Goal: Task Accomplishment & Management: Complete application form

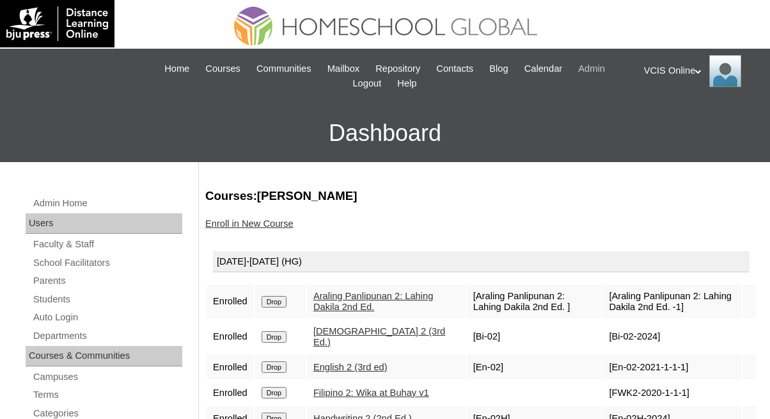
click at [602, 70] on span "Admin" at bounding box center [591, 68] width 27 height 15
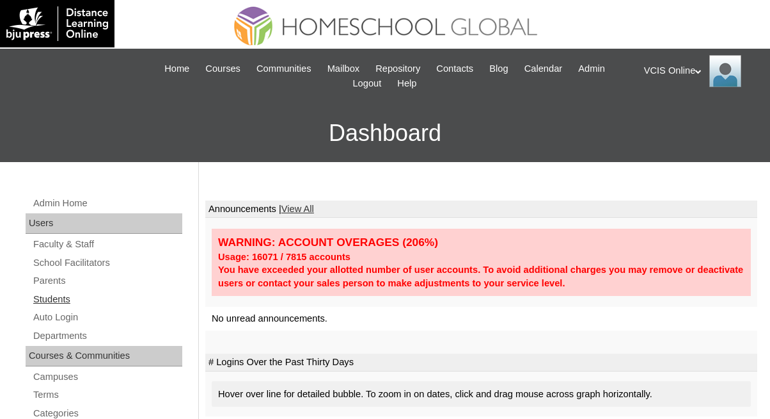
click at [63, 296] on link "Students" at bounding box center [107, 299] width 150 height 16
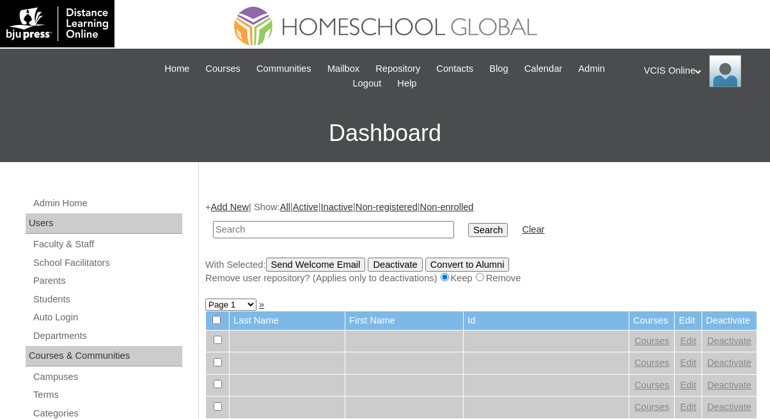
click at [227, 230] on input "text" at bounding box center [333, 229] width 241 height 17
type input "VCIS011-2B-SA2025"
click at [468, 231] on input "Search" at bounding box center [488, 230] width 40 height 14
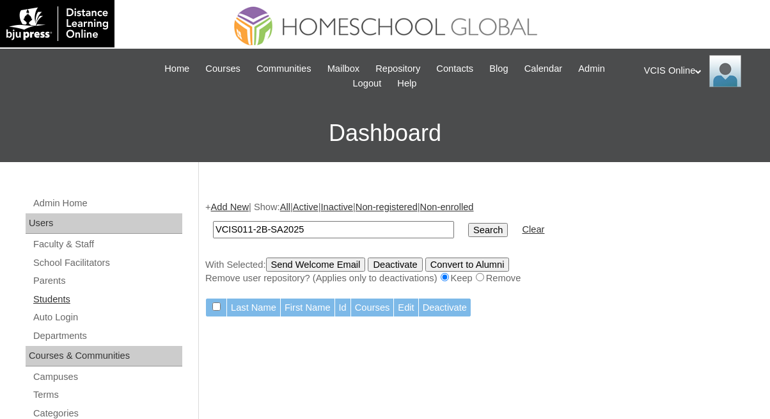
click at [54, 303] on link "Students" at bounding box center [107, 299] width 150 height 16
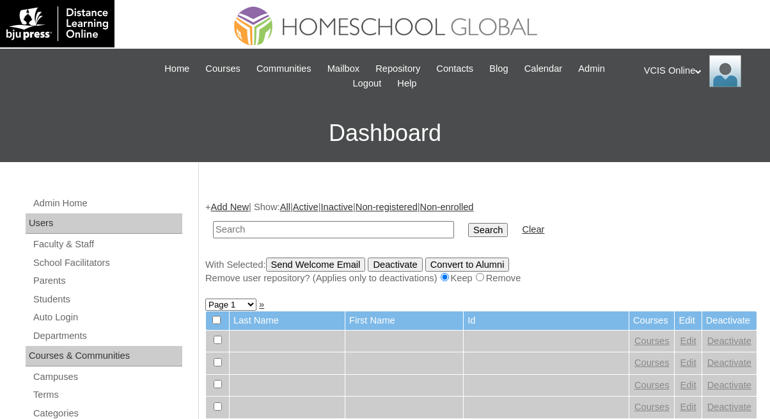
click at [233, 208] on link "Add New" at bounding box center [230, 207] width 38 height 10
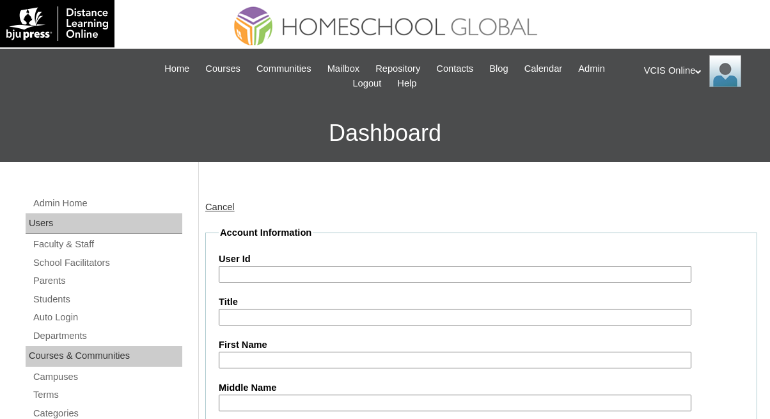
click at [248, 278] on input "User Id" at bounding box center [455, 274] width 473 height 17
paste input "VCIS011-2B-SA2025"
type input "VCIS011-2B-SA2025"
click at [255, 358] on input "First Name" at bounding box center [455, 359] width 473 height 17
paste input "Ilaya Tala Malbog Cadiente"
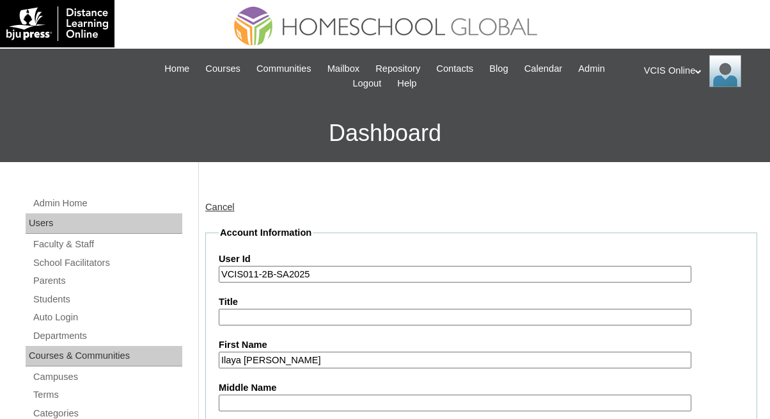
drag, startPoint x: 366, startPoint y: 356, endPoint x: 270, endPoint y: 356, distance: 96.0
click at [270, 356] on input "Ilaya Tala Malbog Cadiente" at bounding box center [455, 359] width 473 height 17
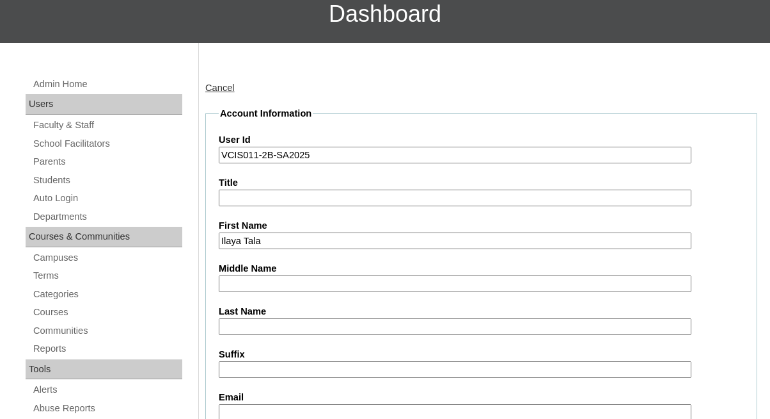
scroll to position [125, 0]
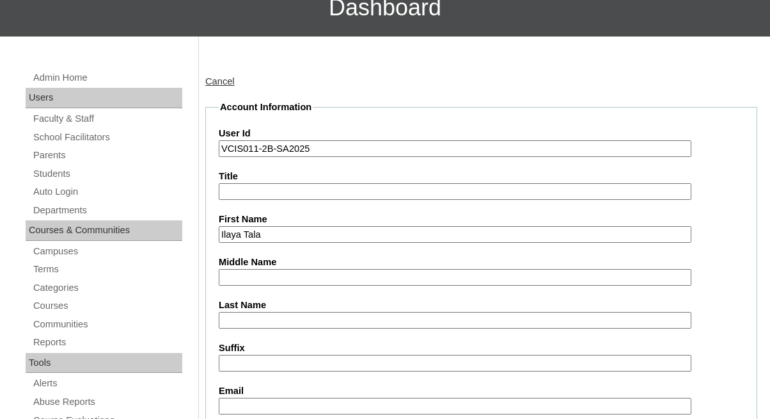
type input "Ilaya Tala"
click at [239, 275] on input "Middle Name" at bounding box center [455, 277] width 473 height 17
paste input "Malbog Cadiente"
drag, startPoint x: 305, startPoint y: 276, endPoint x: 259, endPoint y: 275, distance: 46.7
click at [259, 275] on input "Malbog Cadiente" at bounding box center [455, 277] width 473 height 17
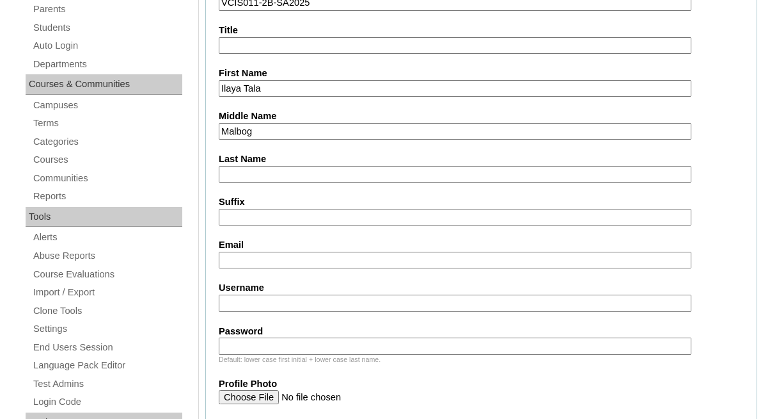
scroll to position [282, 0]
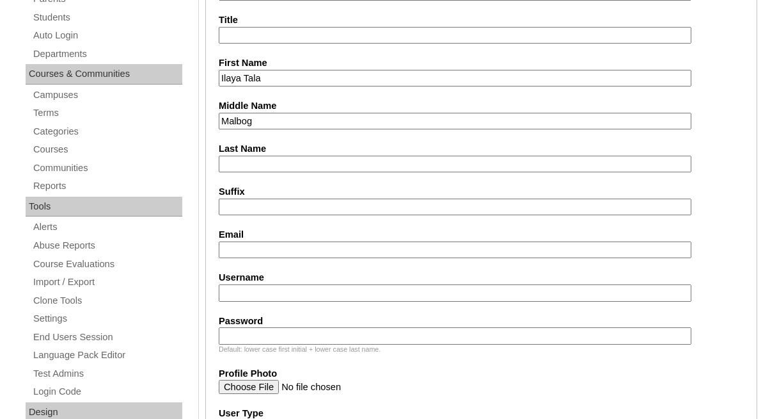
type input "Malbog"
click at [230, 157] on input "Last Name" at bounding box center [455, 163] width 473 height 17
paste input "Cadiente"
type input "Cadiente"
click at [259, 249] on input "Email" at bounding box center [455, 249] width 473 height 17
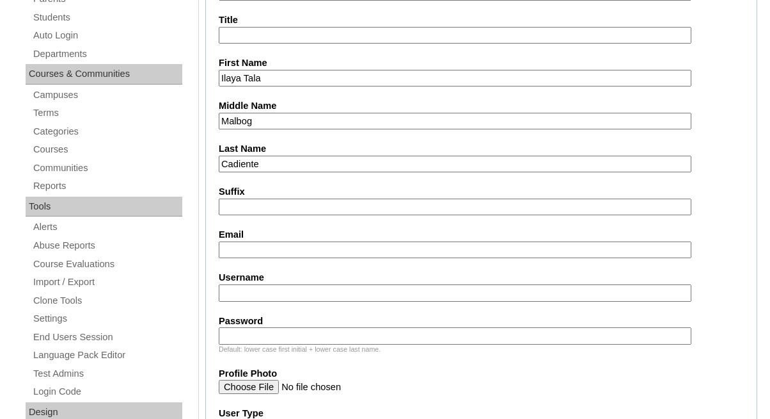
paste input "itcadiente.student@vcis.edu.ph"
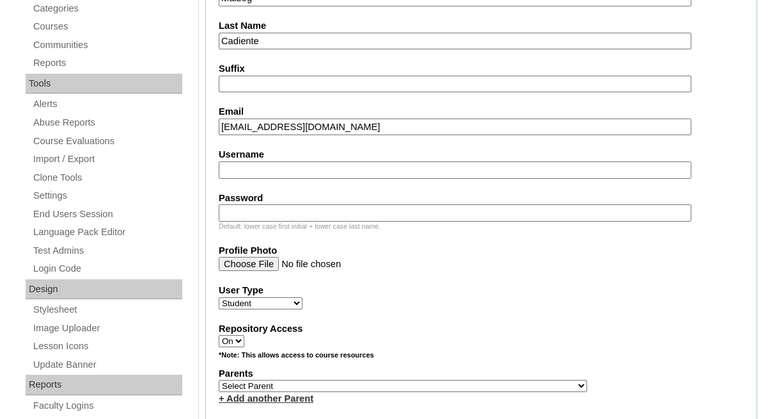
scroll to position [406, 0]
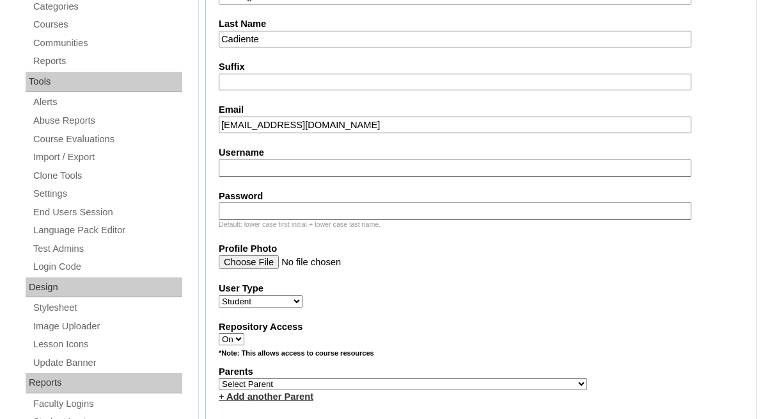
type input "itcadiente.student@vcis.edu.ph"
click at [292, 164] on input "Username" at bounding box center [455, 167] width 473 height 17
paste input "ilaya.cadiente2025"
type input "ilaya.cadiente2025"
click at [297, 207] on input "Password" at bounding box center [455, 210] width 473 height 17
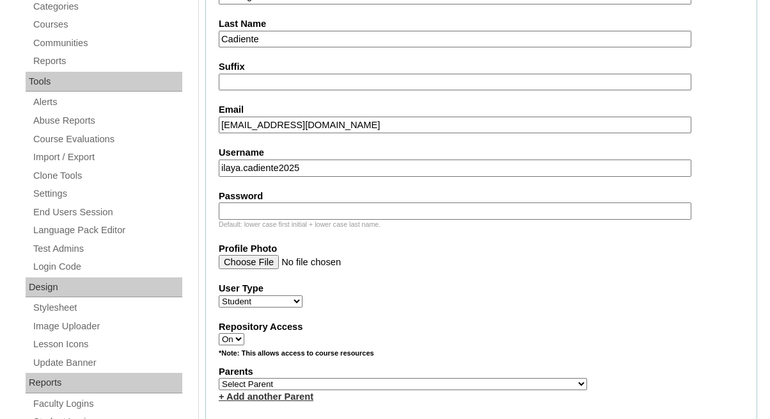
paste input "MhJyFy32"
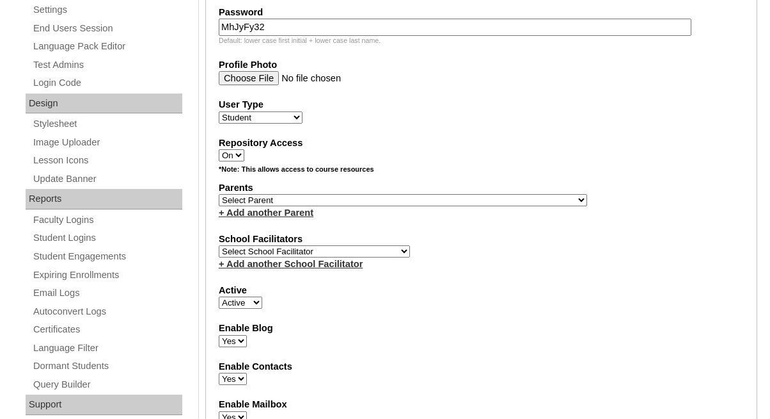
scroll to position [591, 0]
type input "MhJyFy32"
click at [325, 248] on select "Select School Facilitator Norman Añain Ruffa Abadijas Mary Abella Gloryfe Abion…" at bounding box center [314, 250] width 191 height 12
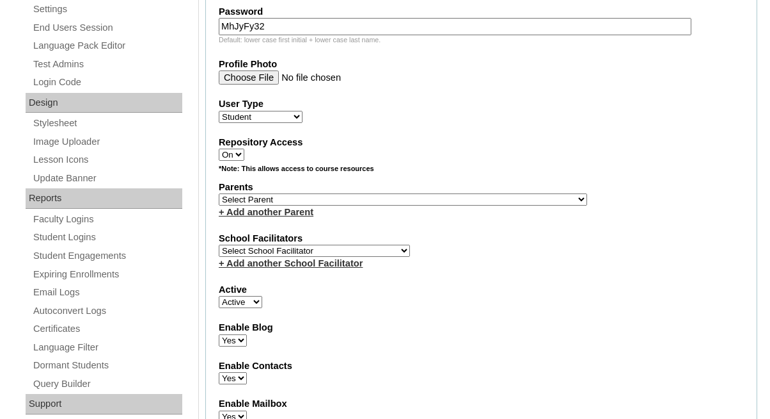
select select "40481"
click at [219, 244] on select "Select School Facilitator Norman Añain Ruffa Abadijas Mary Abella Gloryfe Abion…" at bounding box center [314, 250] width 191 height 12
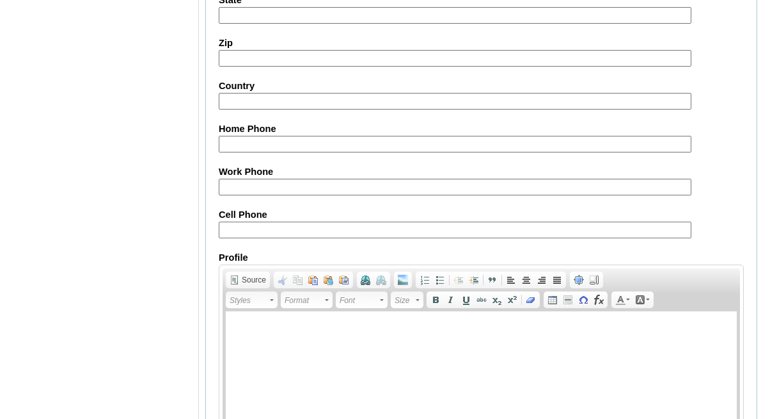
scroll to position [1439, 0]
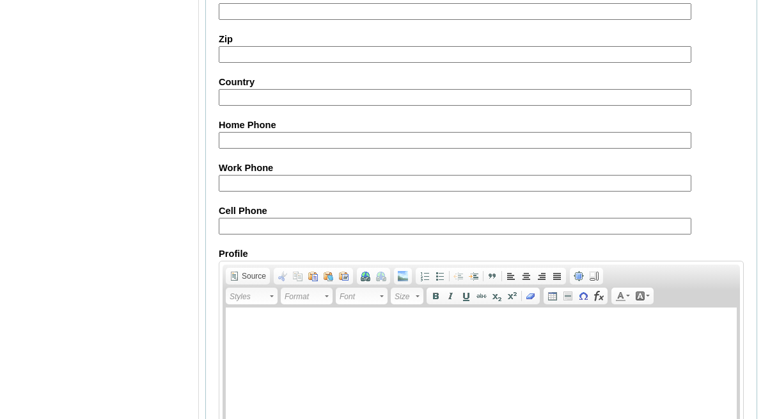
click at [250, 218] on input "Cell Phone" at bounding box center [455, 226] width 473 height 17
paste input "63-9171895335 / 63-9958575743"
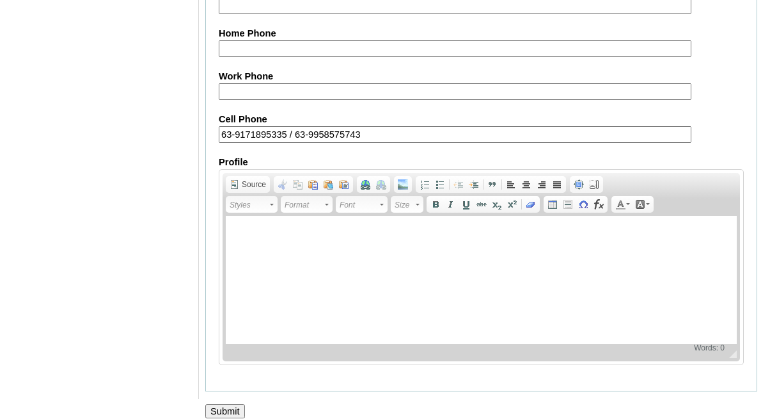
type input "63-9171895335 / 63-9958575743"
click at [223, 404] on input "Submit" at bounding box center [225, 411] width 40 height 14
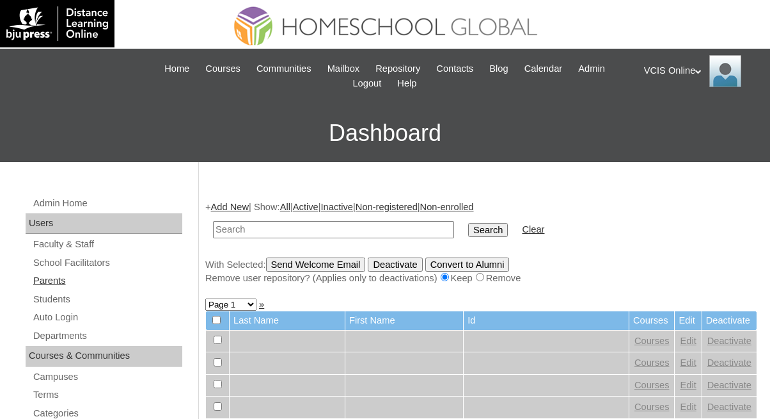
click at [54, 285] on link "Parents" at bounding box center [107, 281] width 150 height 16
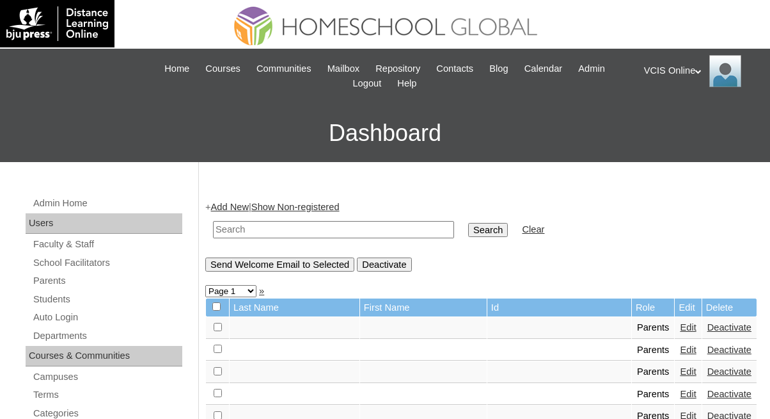
click at [220, 205] on link "Add New" at bounding box center [230, 207] width 38 height 10
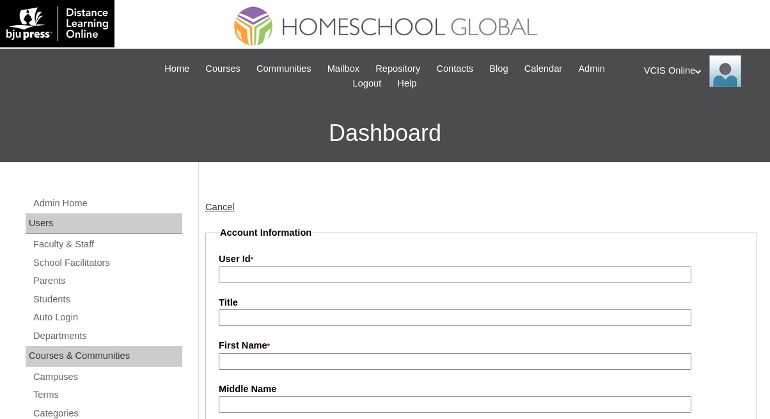
click at [243, 276] on input "User Id *" at bounding box center [455, 274] width 473 height 17
paste input "VCIS009-2B-PA2025"
type input "VCIS009-2B-PA2025"
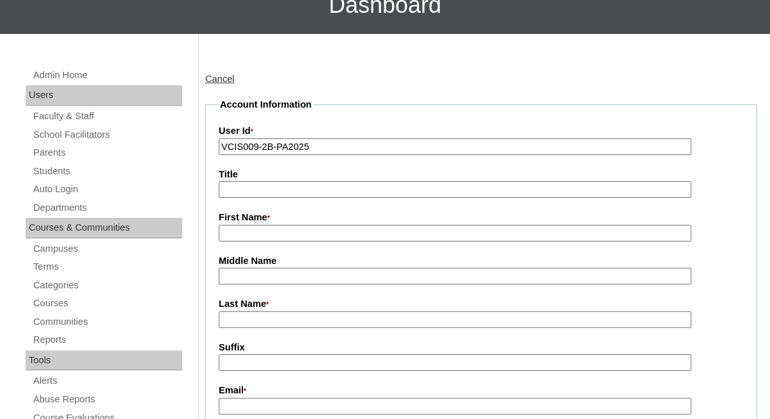
scroll to position [128, 0]
click at [243, 232] on input "First Name *" at bounding box center [455, 233] width 473 height 17
paste input "Maria Mirinisa Malbog"
drag, startPoint x: 335, startPoint y: 232, endPoint x: 284, endPoint y: 234, distance: 50.6
click at [284, 234] on input "Maria Mirinisa Malbog" at bounding box center [455, 233] width 473 height 17
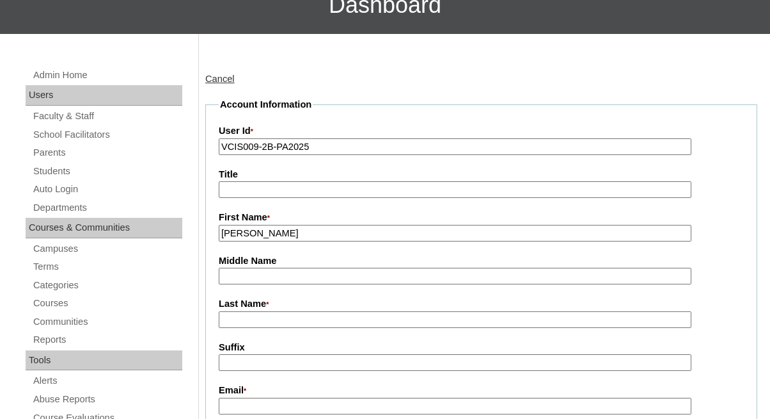
type input "Maria Mirinisa"
click at [243, 315] on input "Last Name *" at bounding box center [455, 319] width 473 height 17
paste input "Malbog"
type input "Malbog"
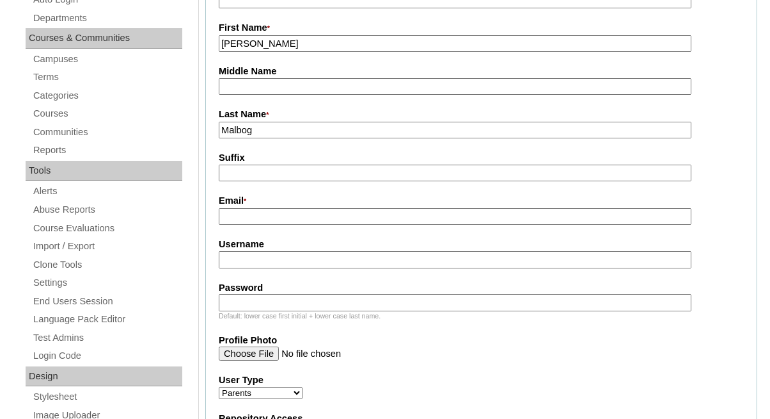
scroll to position [322, 0]
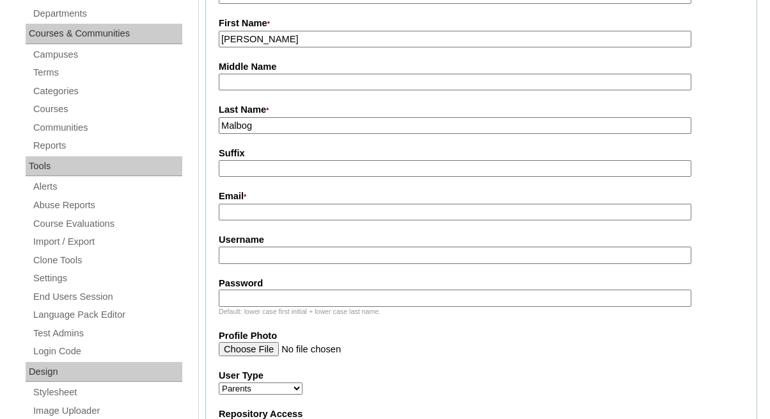
click at [248, 216] on input "Email *" at bounding box center [455, 211] width 473 height 17
paste input "mmirinisacadiente@gmail.com"
type input "mmirinisacadiente@gmail.com"
click at [282, 251] on input "Username" at bounding box center [455, 254] width 473 height 17
paste input "mmalbog2025"
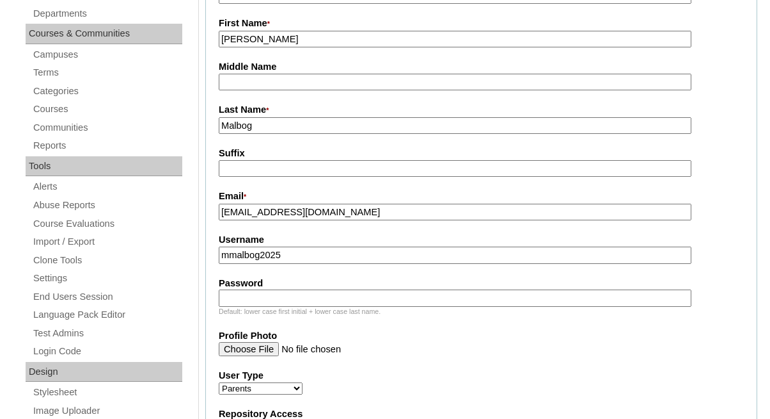
type input "mmalbog2025"
click at [285, 301] on input "Password" at bounding box center [455, 297] width 473 height 17
paste input "JyFyMh32"
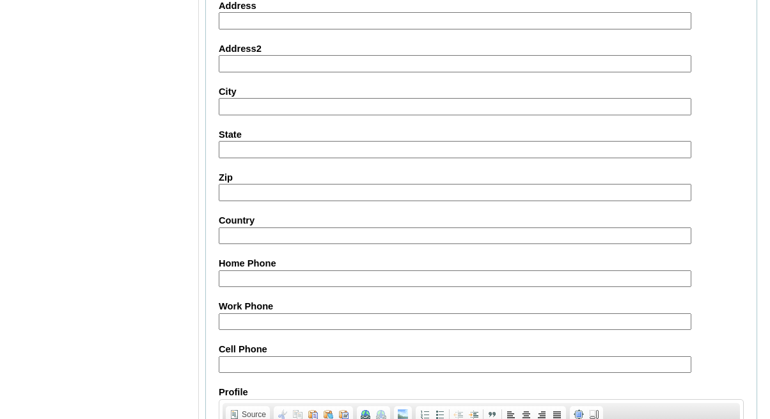
scroll to position [1085, 0]
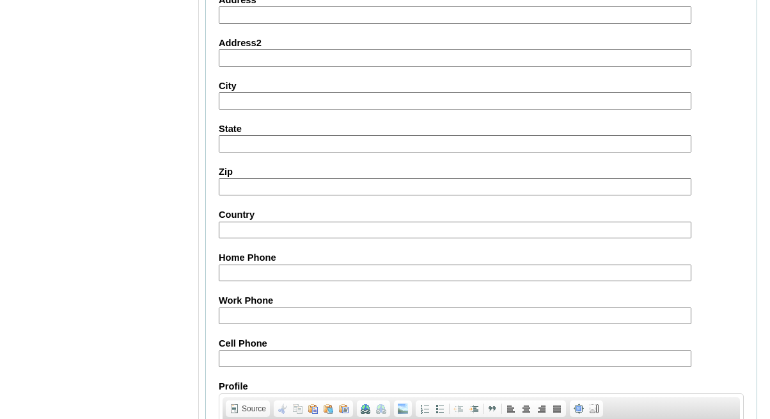
type input "JyFyMh32"
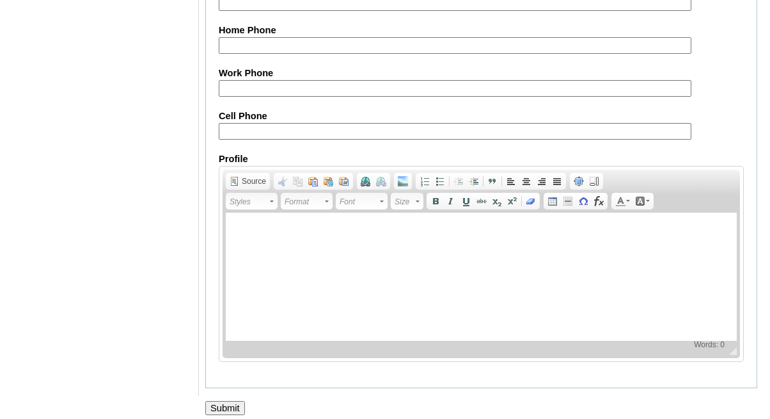
click at [250, 123] on input "Cell Phone" at bounding box center [455, 131] width 473 height 17
paste input "63-9171895335 / 63-9958575743"
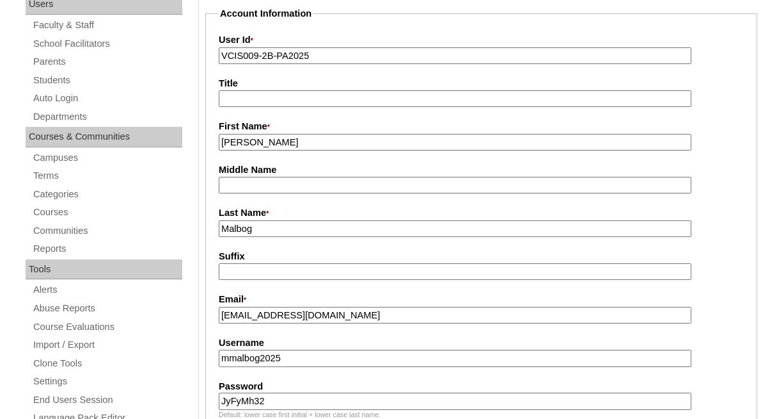
scroll to position [215, 0]
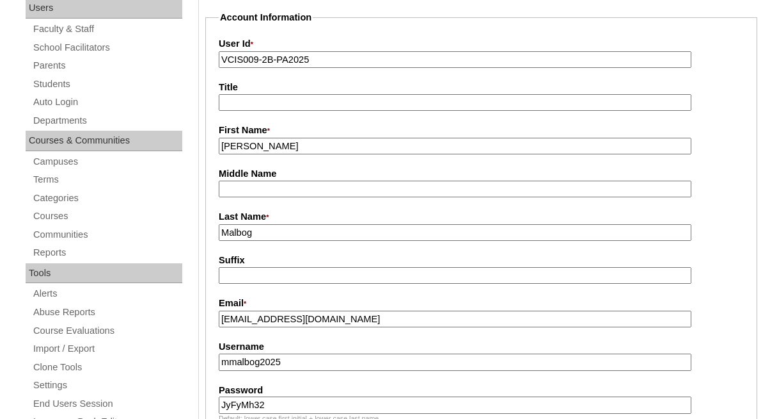
type input "63-9171895335 / 63-9958575743"
click at [271, 225] on input "Malbog" at bounding box center [455, 232] width 473 height 17
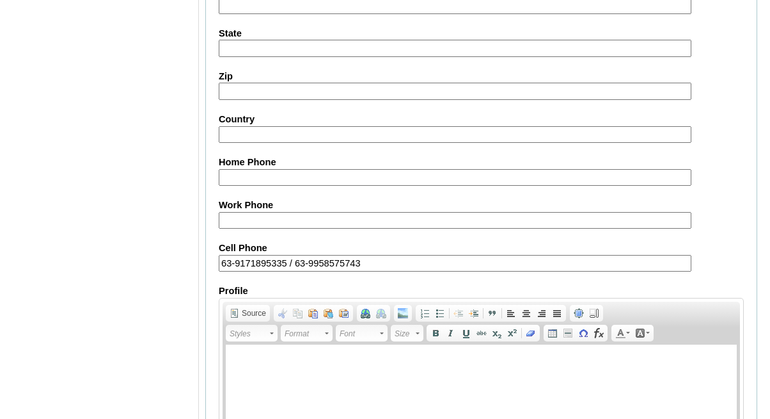
scroll to position [1312, 0]
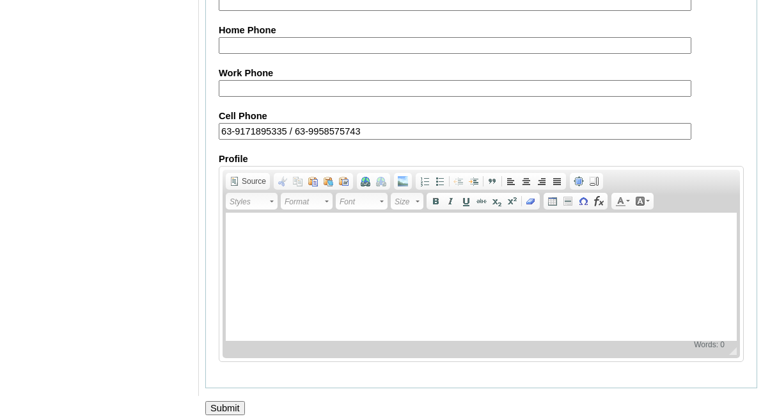
type input "Malbog (2025)"
click at [223, 404] on input "Submit" at bounding box center [225, 408] width 40 height 14
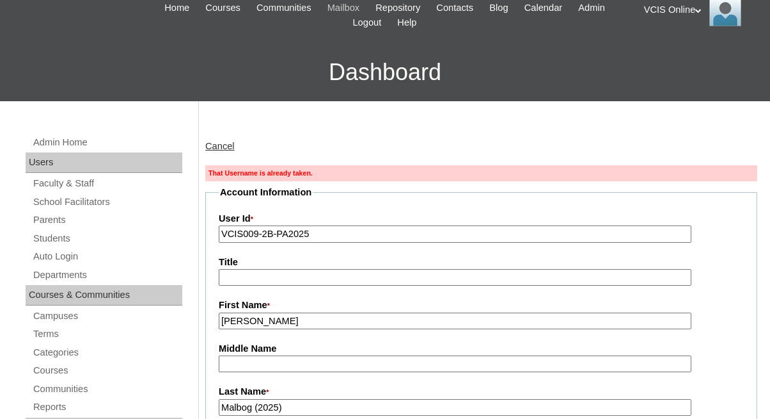
scroll to position [61, 0]
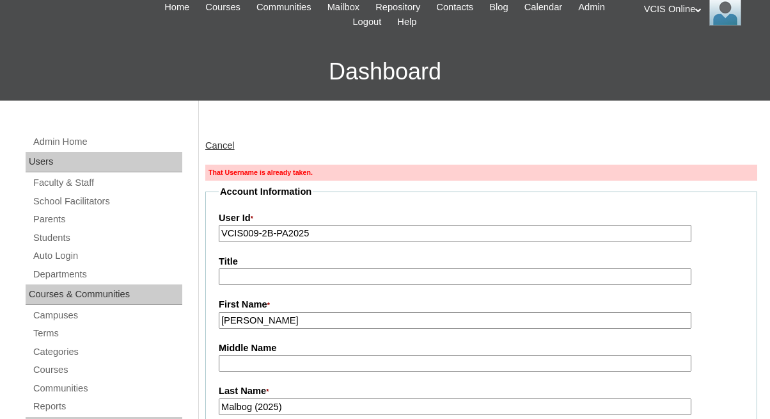
click at [255, 231] on input "VCIS009-2B-PA2025" at bounding box center [455, 233] width 473 height 17
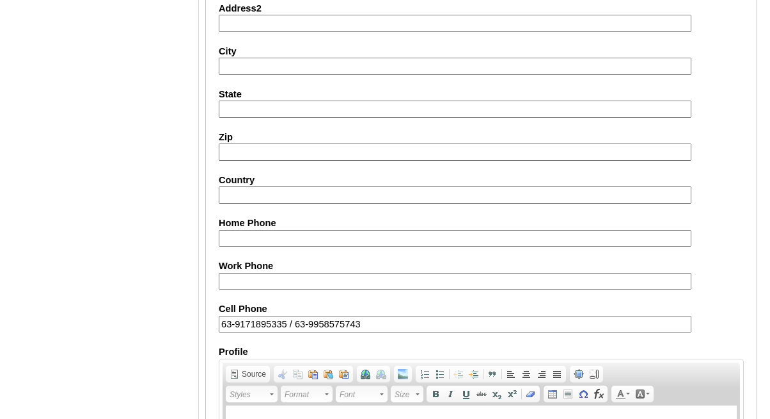
scroll to position [1333, 0]
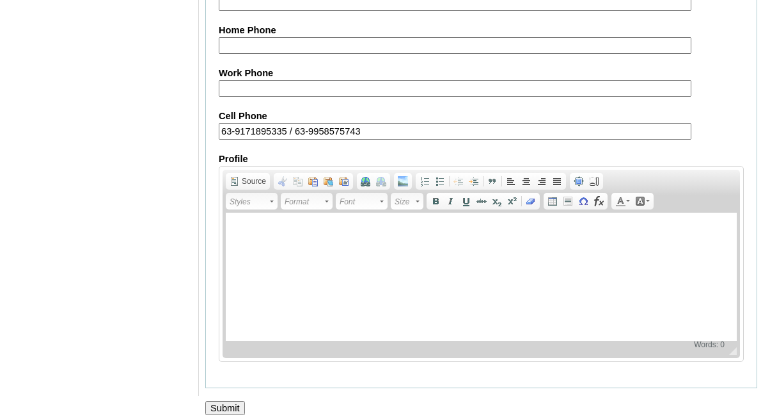
type input "VCIS010-2B-PA2025"
click at [223, 401] on input "Submit" at bounding box center [225, 408] width 40 height 14
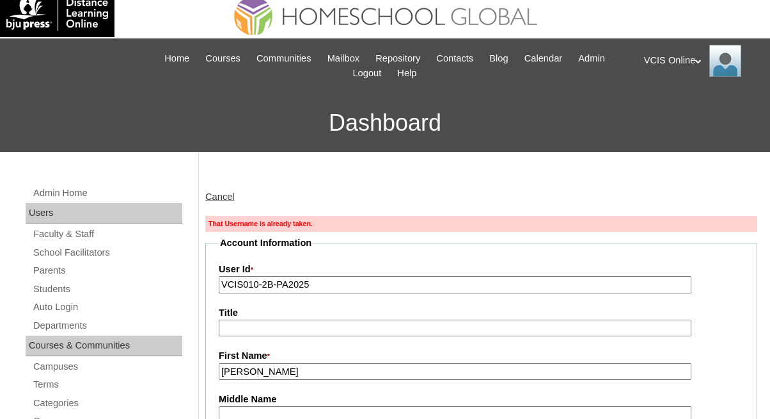
scroll to position [15, 0]
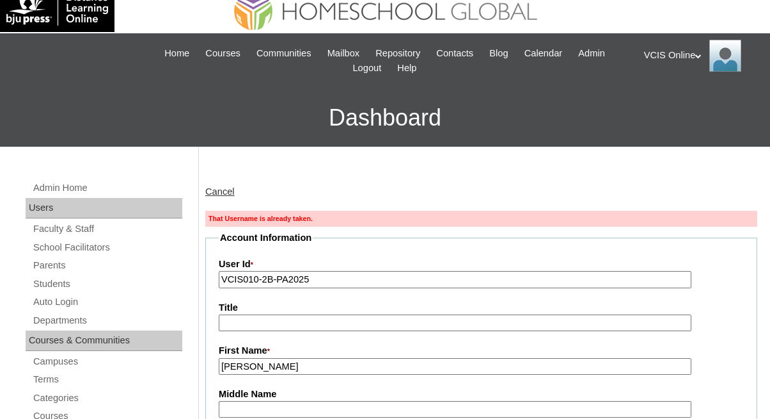
click at [255, 280] on input "VCIS010-2B-PA2025" at bounding box center [455, 279] width 473 height 17
type input "VCIS009-2B-PA2025"
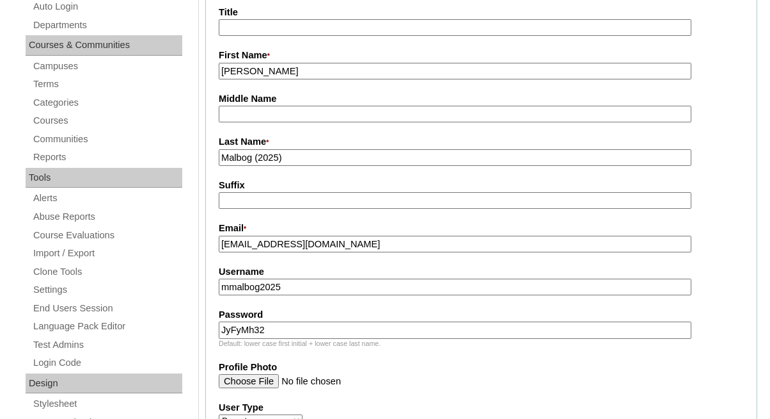
scroll to position [0, 0]
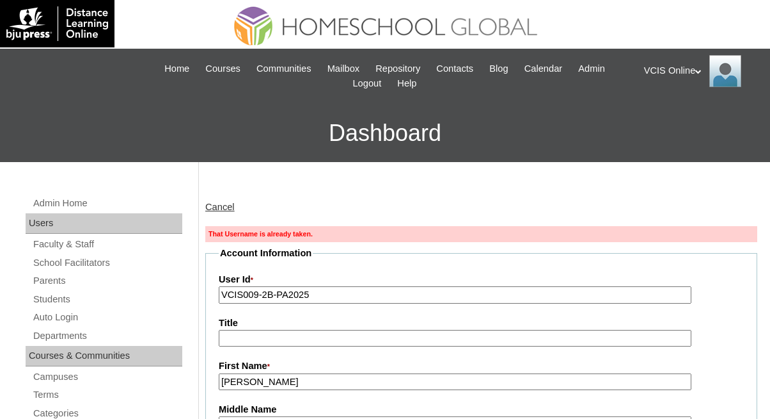
click at [232, 207] on link "Cancel" at bounding box center [219, 207] width 29 height 10
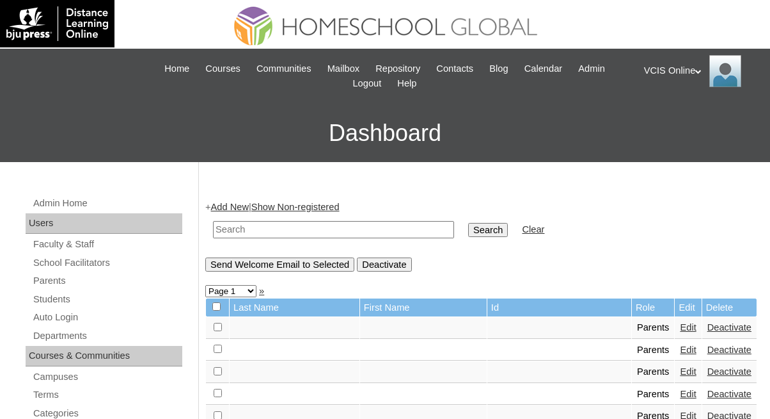
click at [278, 233] on input "text" at bounding box center [333, 229] width 241 height 17
paste input "VCIS011-2B-SA2025"
type input "VCIS011-2B-SA2025"
click at [468, 234] on input "Search" at bounding box center [488, 230] width 40 height 14
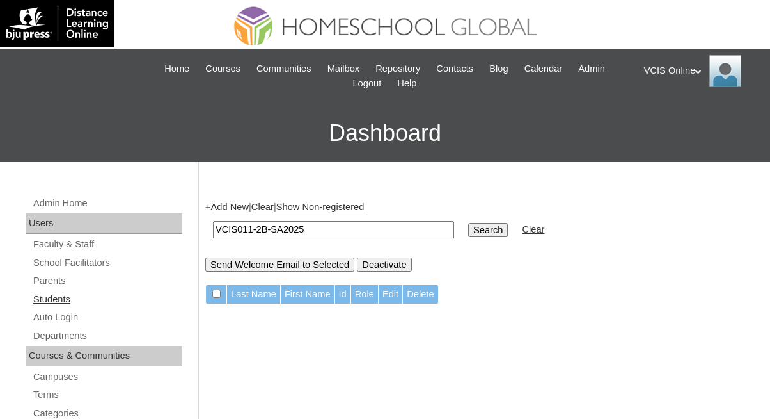
click at [49, 292] on link "Students" at bounding box center [107, 299] width 150 height 16
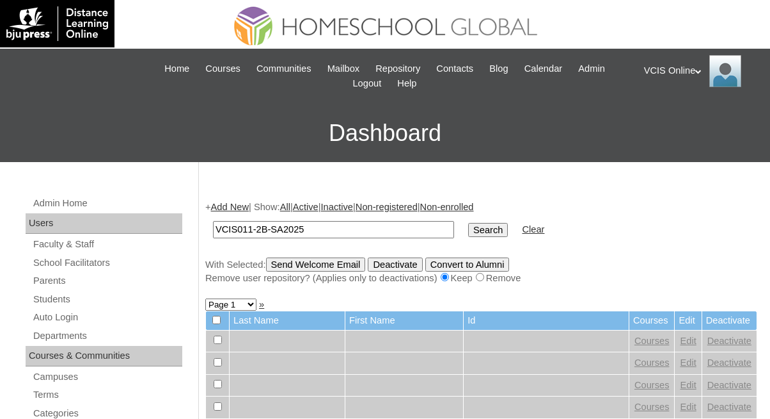
type input "VCIS011-2B-SA2025"
click at [468, 231] on input "Search" at bounding box center [488, 230] width 40 height 14
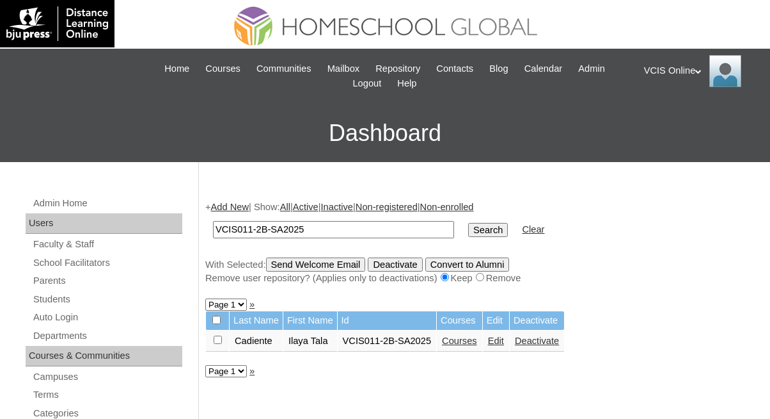
click at [494, 342] on link "Edit" at bounding box center [496, 340] width 16 height 10
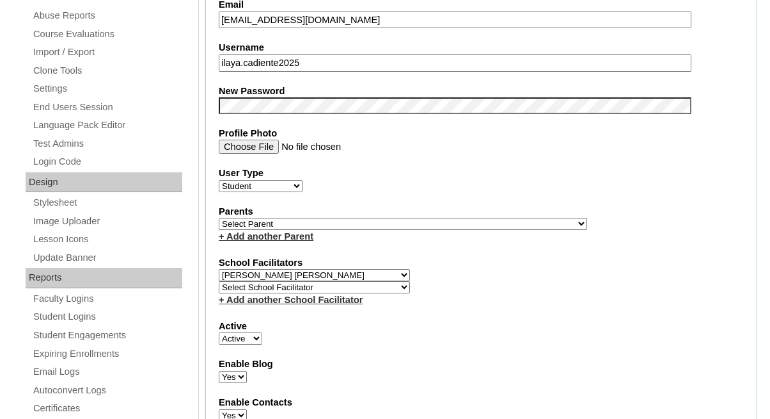
scroll to position [573, 0]
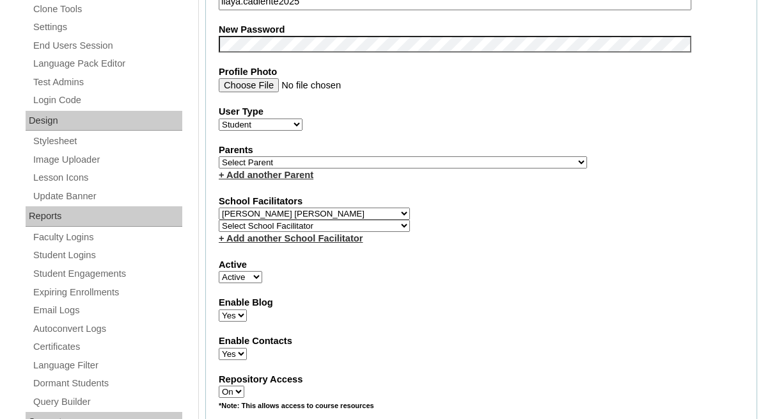
click at [260, 156] on select "Select Parent , , , , , , , , , , , , , , , , , , , , , , , , , , , , , , , , ,…" at bounding box center [403, 162] width 369 height 12
select select "42864"
drag, startPoint x: 358, startPoint y: 157, endPoint x: 331, endPoint y: 248, distance: 95.6
click at [358, 157] on select "Select Parent , , , , , , , , , , , , , , , , , , , , , , , , , , , , , , , , ,…" at bounding box center [403, 162] width 369 height 12
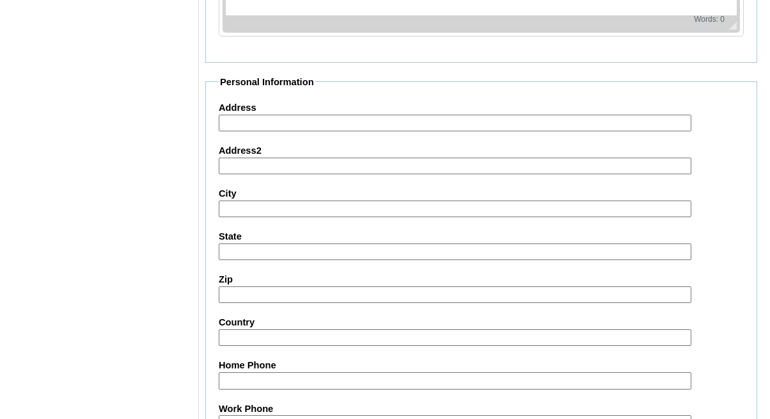
scroll to position [1532, 0]
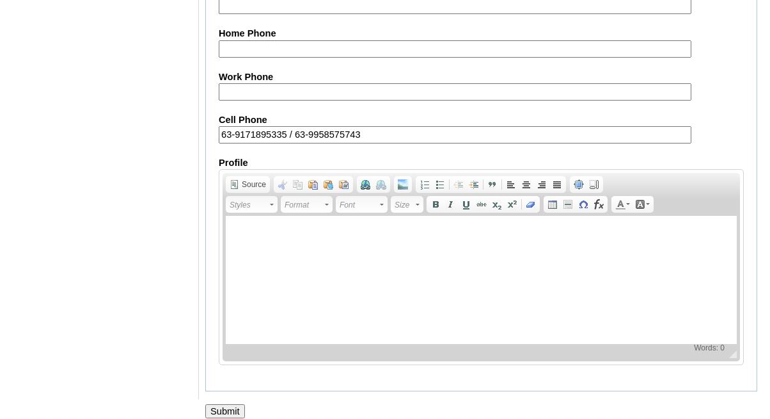
click at [229, 404] on input "Submit" at bounding box center [225, 411] width 40 height 14
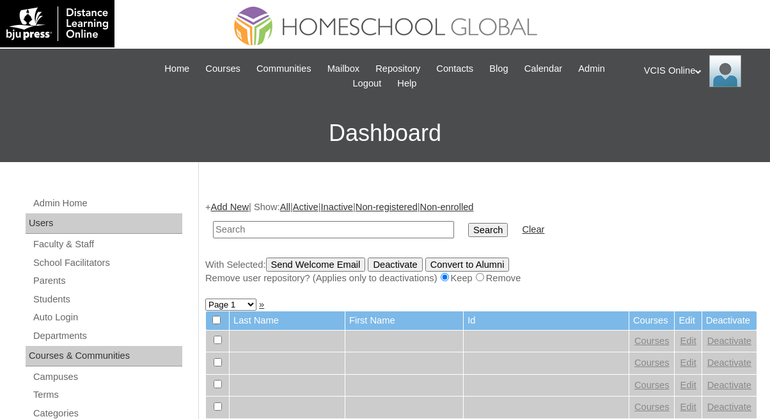
paste input "MhJyFy32"
type input "MhJyFy32"
click at [236, 228] on input "text" at bounding box center [333, 229] width 241 height 17
paste input "ilaya.cadiente2025"
type input "ilaya.cadiente2025"
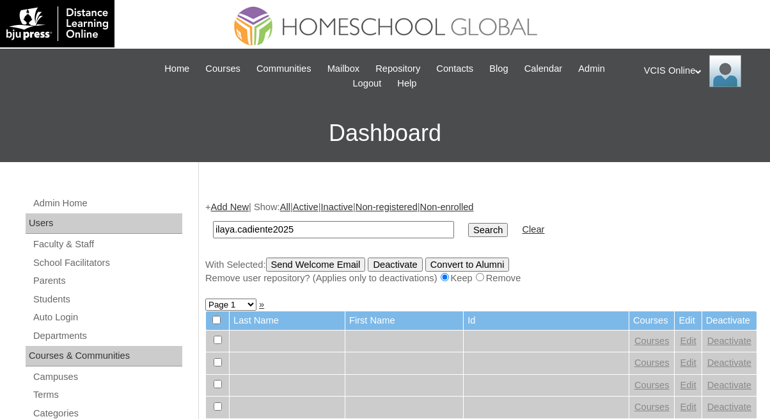
click at [468, 228] on input "Search" at bounding box center [488, 230] width 40 height 14
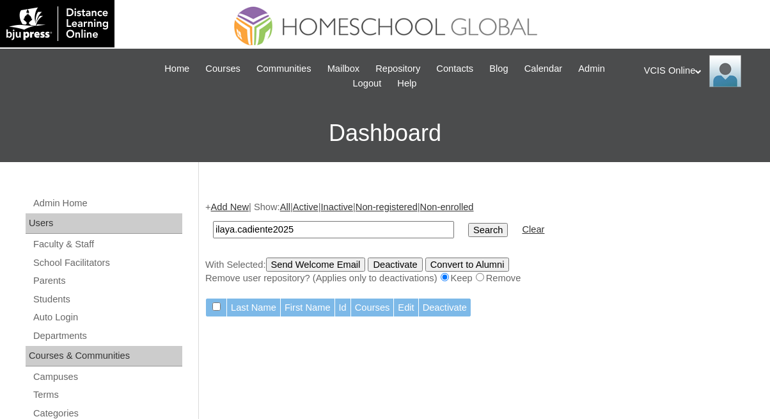
click at [522, 227] on link "Clear" at bounding box center [533, 229] width 22 height 10
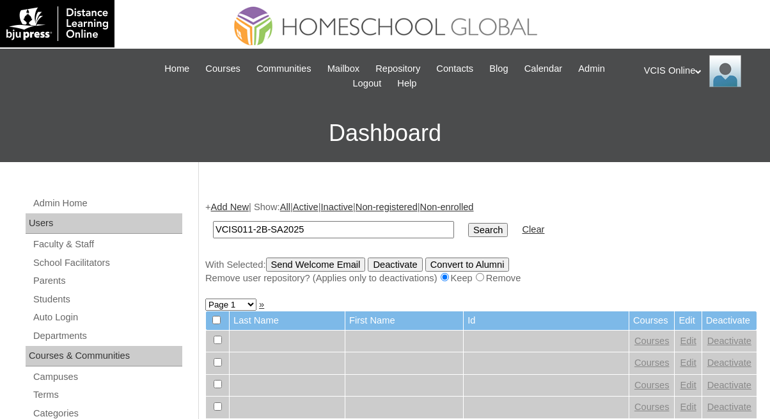
type input "VCIS011-2B-SA2025"
click at [468, 231] on input "Search" at bounding box center [488, 230] width 40 height 14
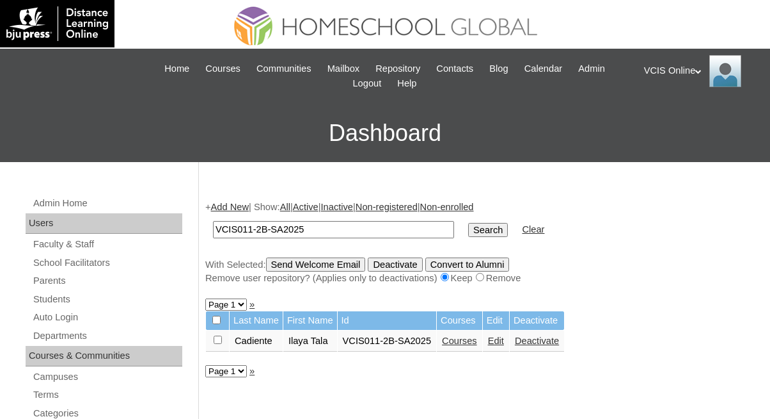
click at [465, 338] on link "Courses" at bounding box center [459, 340] width 35 height 10
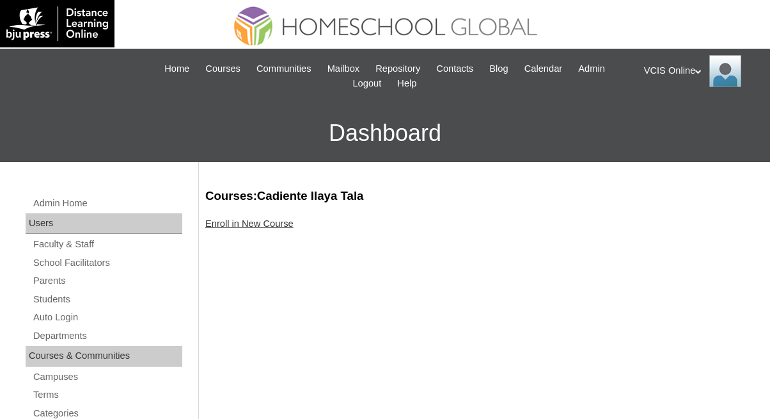
click at [243, 220] on link "Enroll in New Course" at bounding box center [249, 223] width 88 height 10
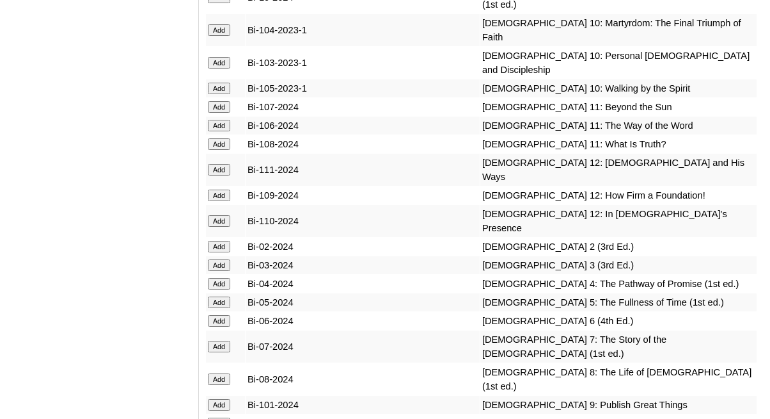
scroll to position [2987, 0]
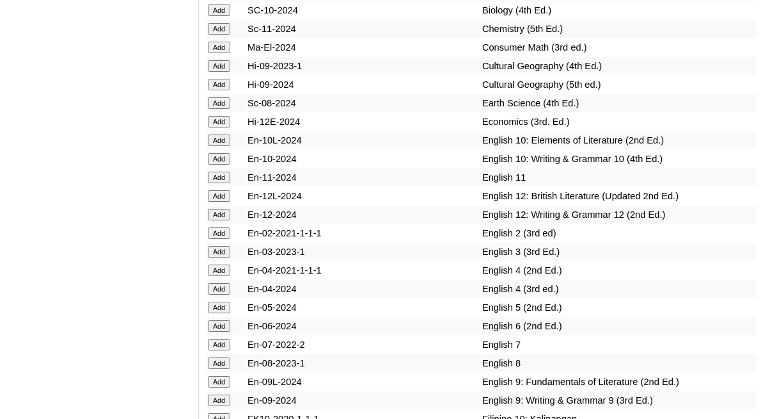
scroll to position [3390, 0]
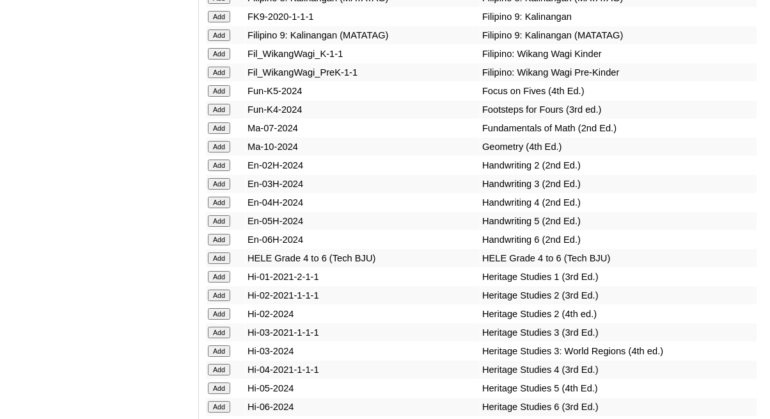
scroll to position [4006, 0]
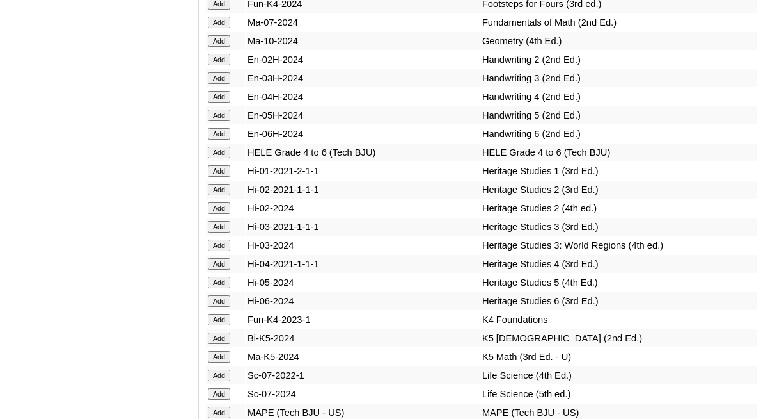
scroll to position [4120, 0]
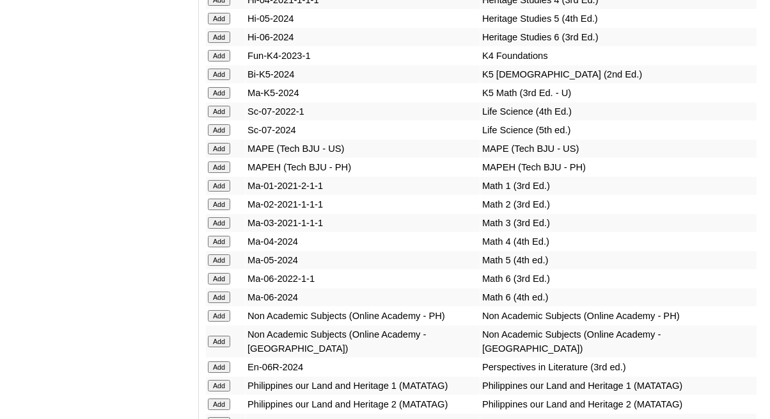
scroll to position [4382, 0]
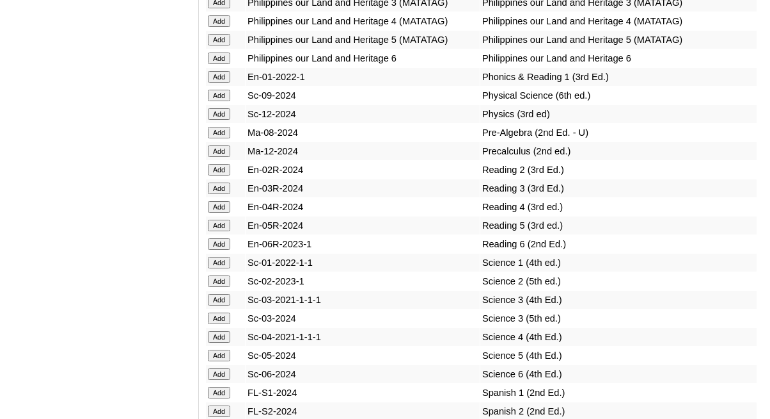
scroll to position [4804, 0]
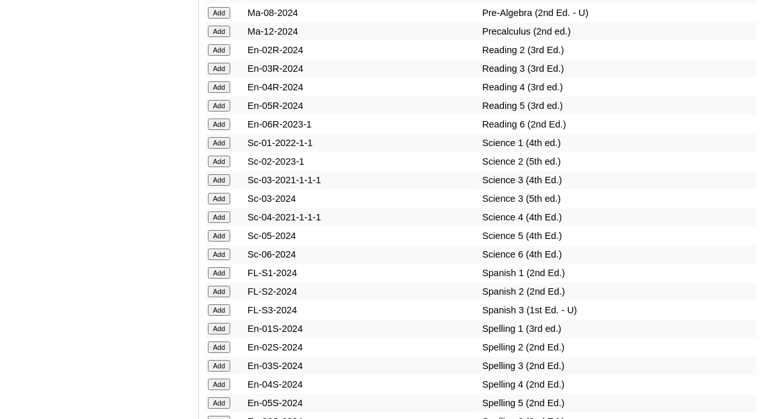
scroll to position [4917, 0]
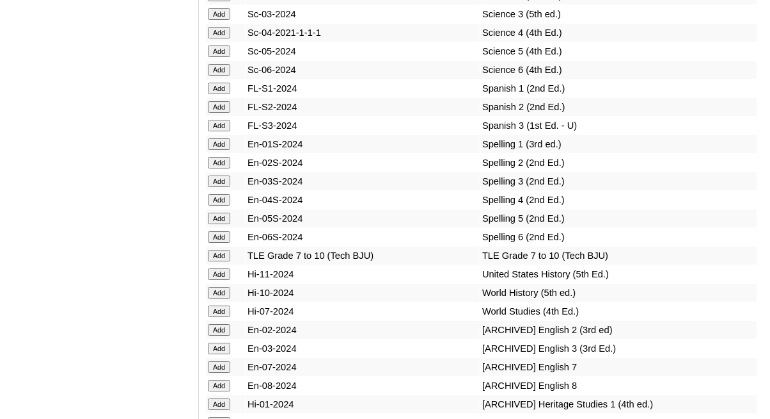
scroll to position [5126, 0]
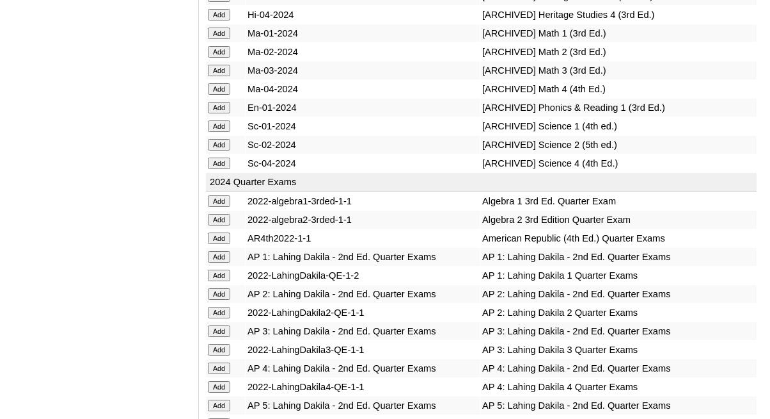
scroll to position [5522, 0]
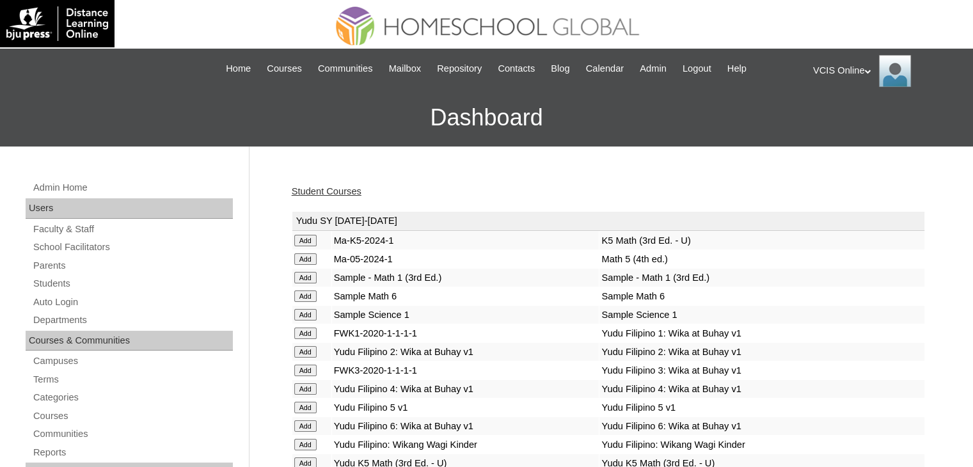
scroll to position [5, 0]
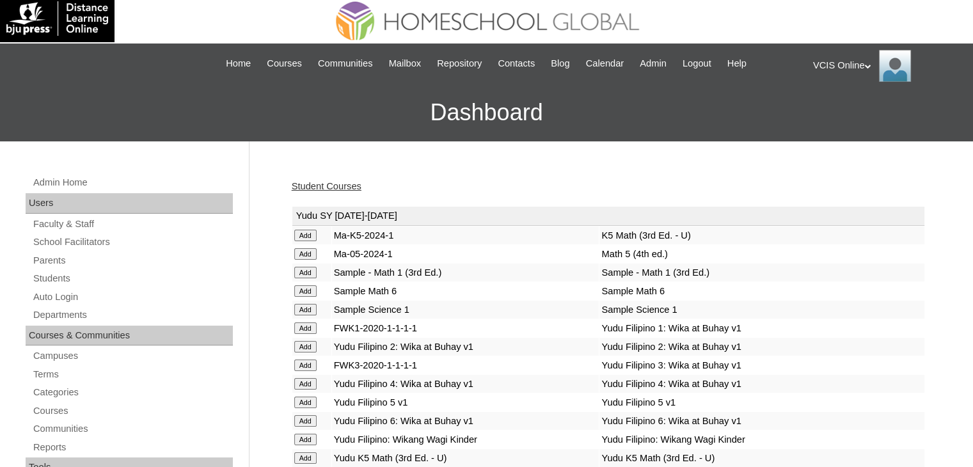
click at [309, 184] on link "Student Courses" at bounding box center [327, 186] width 70 height 10
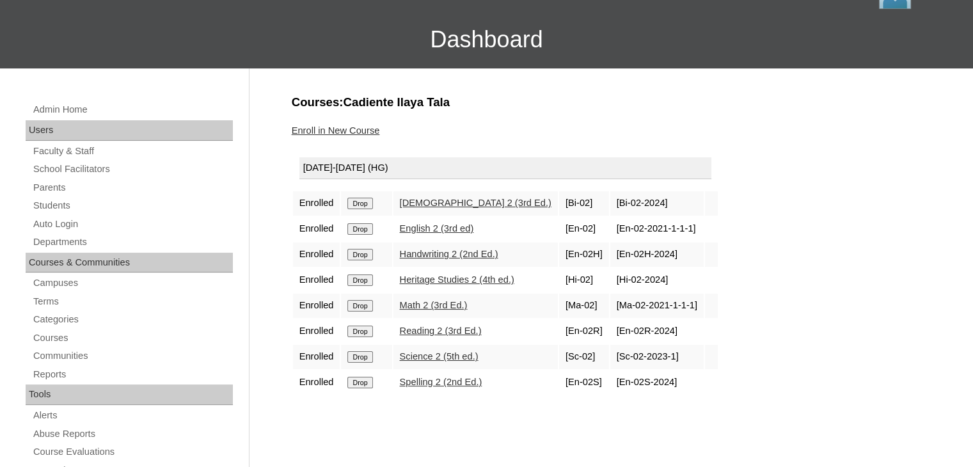
scroll to position [79, 0]
